Goal: Information Seeking & Learning: Find specific fact

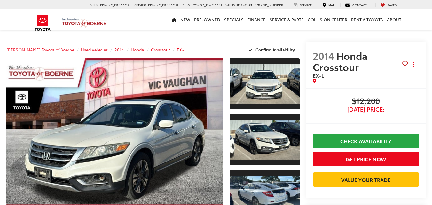
click at [313, 59] on span "2014" at bounding box center [323, 56] width 21 height 14
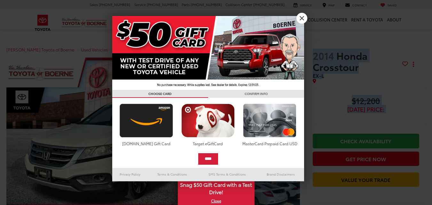
drag, startPoint x: 300, startPoint y: 57, endPoint x: 379, endPoint y: 58, distance: 78.7
click at [303, 19] on link "X" at bounding box center [302, 18] width 11 height 11
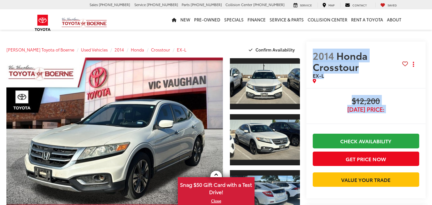
click at [313, 51] on span "2014" at bounding box center [323, 56] width 21 height 14
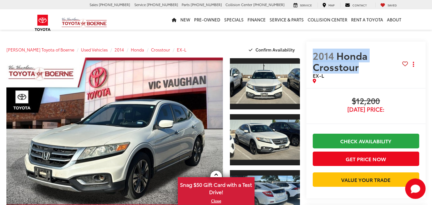
drag, startPoint x: 295, startPoint y: 51, endPoint x: 395, endPoint y: 54, distance: 99.9
click at [395, 54] on span "2014 Honda Crosstour" at bounding box center [358, 61] width 90 height 22
copy span "2014 Honda Crosstour"
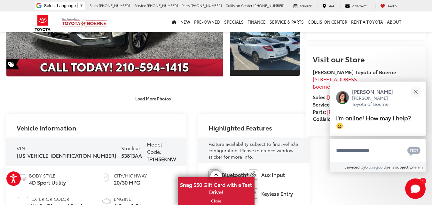
scroll to position [160, 0]
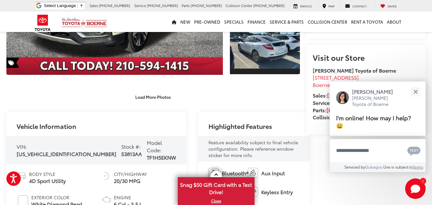
click at [121, 150] on span "53813AA" at bounding box center [131, 153] width 21 height 7
copy span "53813AA"
